Goal: Find specific page/section: Find specific page/section

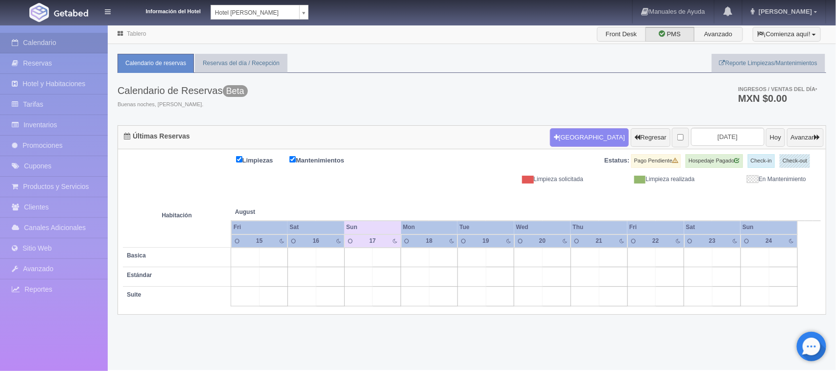
click at [282, 3] on div "Información del Hotel Hotel Juliet Chetumal Hotel Juliet Chetumal Hotel Princip…" at bounding box center [215, 10] width 186 height 20
click at [280, 24] on body "Información del Hotel Hotel Juliet Chetumal Hotel Juliet Chetumal Hotel Princip…" at bounding box center [418, 197] width 836 height 346
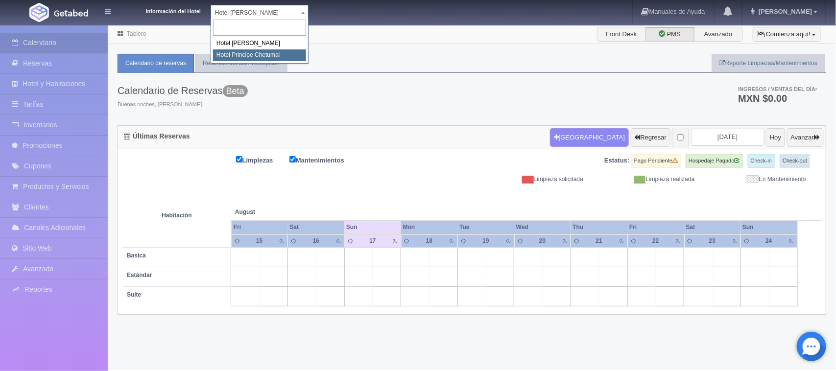
select select "567"
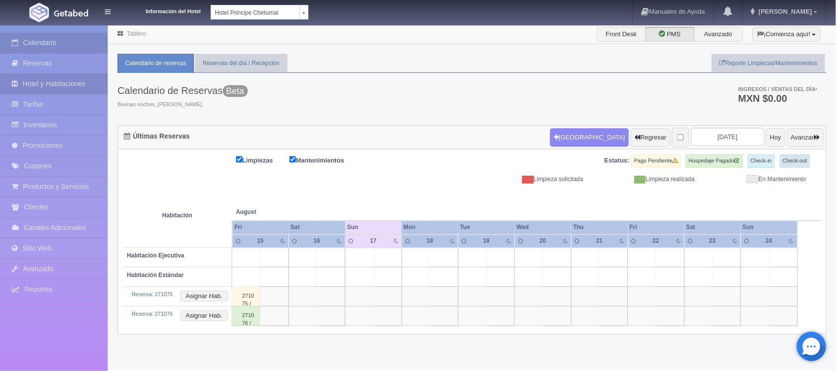
click at [55, 89] on link "Hotel y Habitaciones" at bounding box center [54, 84] width 108 height 20
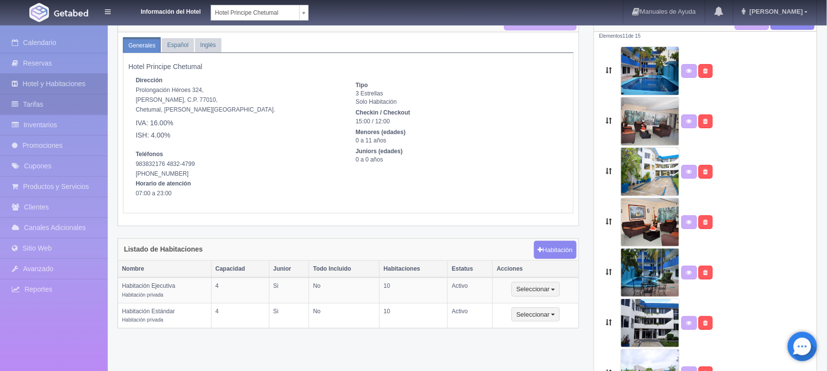
scroll to position [61, 0]
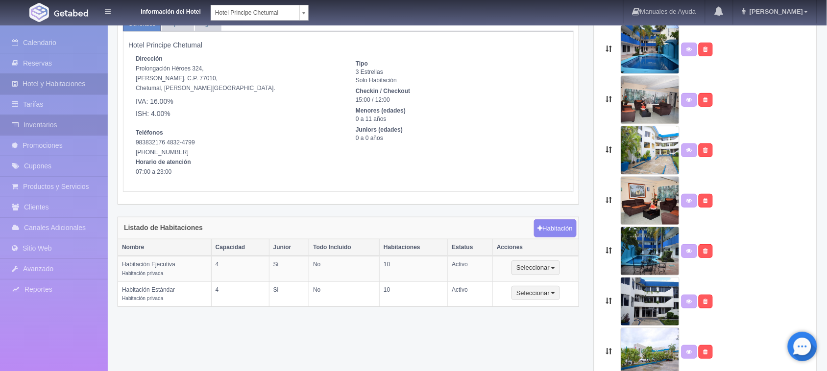
click at [72, 130] on link "Inventarios" at bounding box center [54, 125] width 108 height 20
